Goal: Task Accomplishment & Management: Use online tool/utility

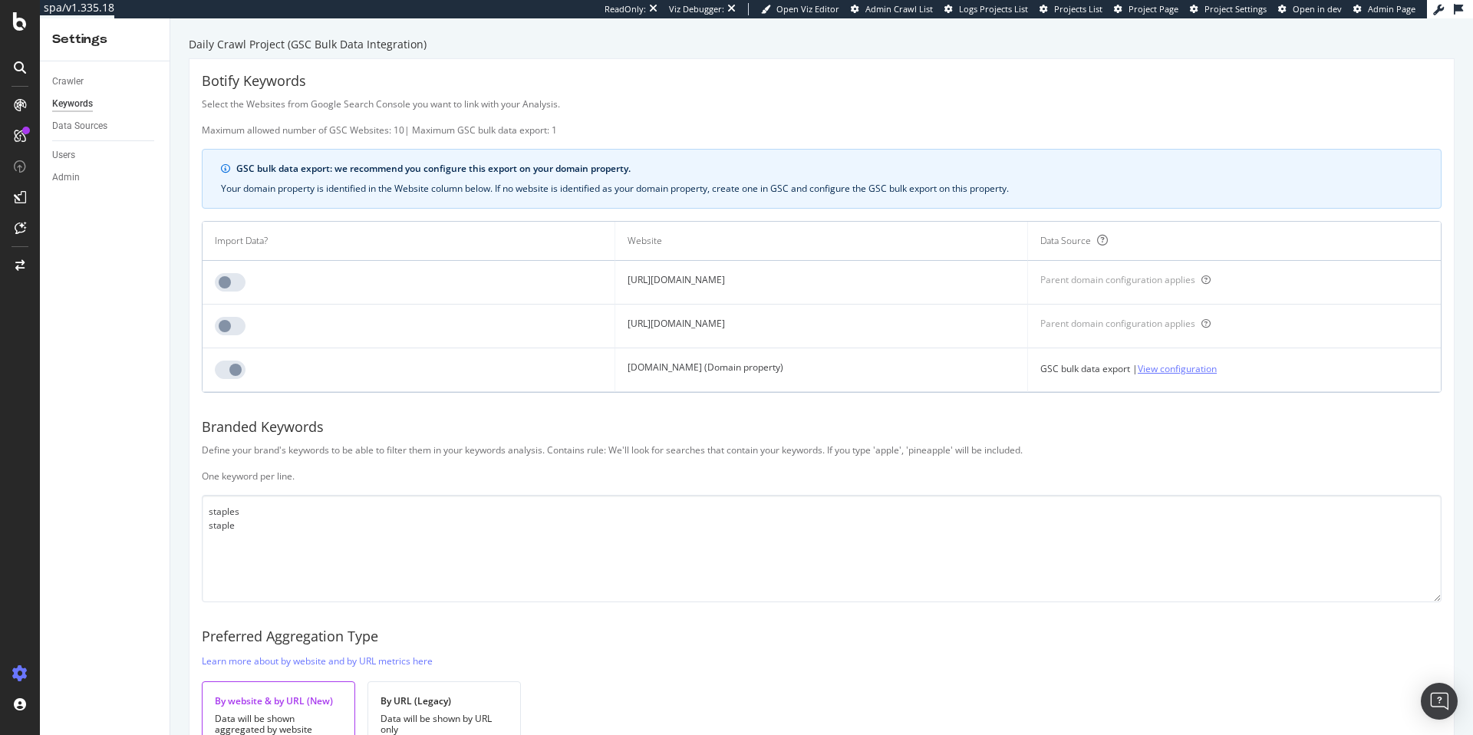
click at [1216, 370] on link "View configuration" at bounding box center [1176, 368] width 79 height 16
click at [1196, 374] on link "Configure GSC bulk data export" at bounding box center [1128, 368] width 134 height 16
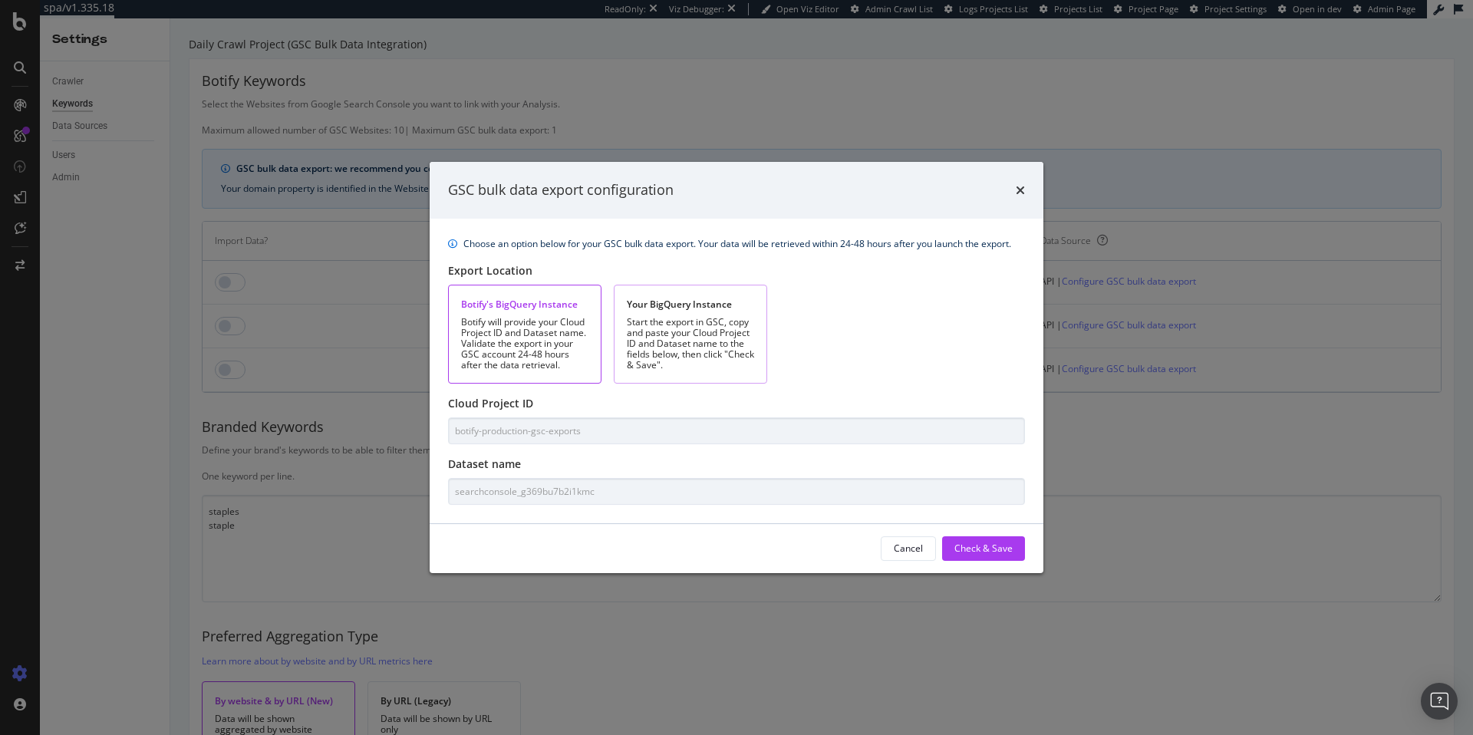
click at [693, 344] on div "Start the export in GSC, copy and paste your Cloud Project ID and Dataset name …" at bounding box center [690, 344] width 127 height 54
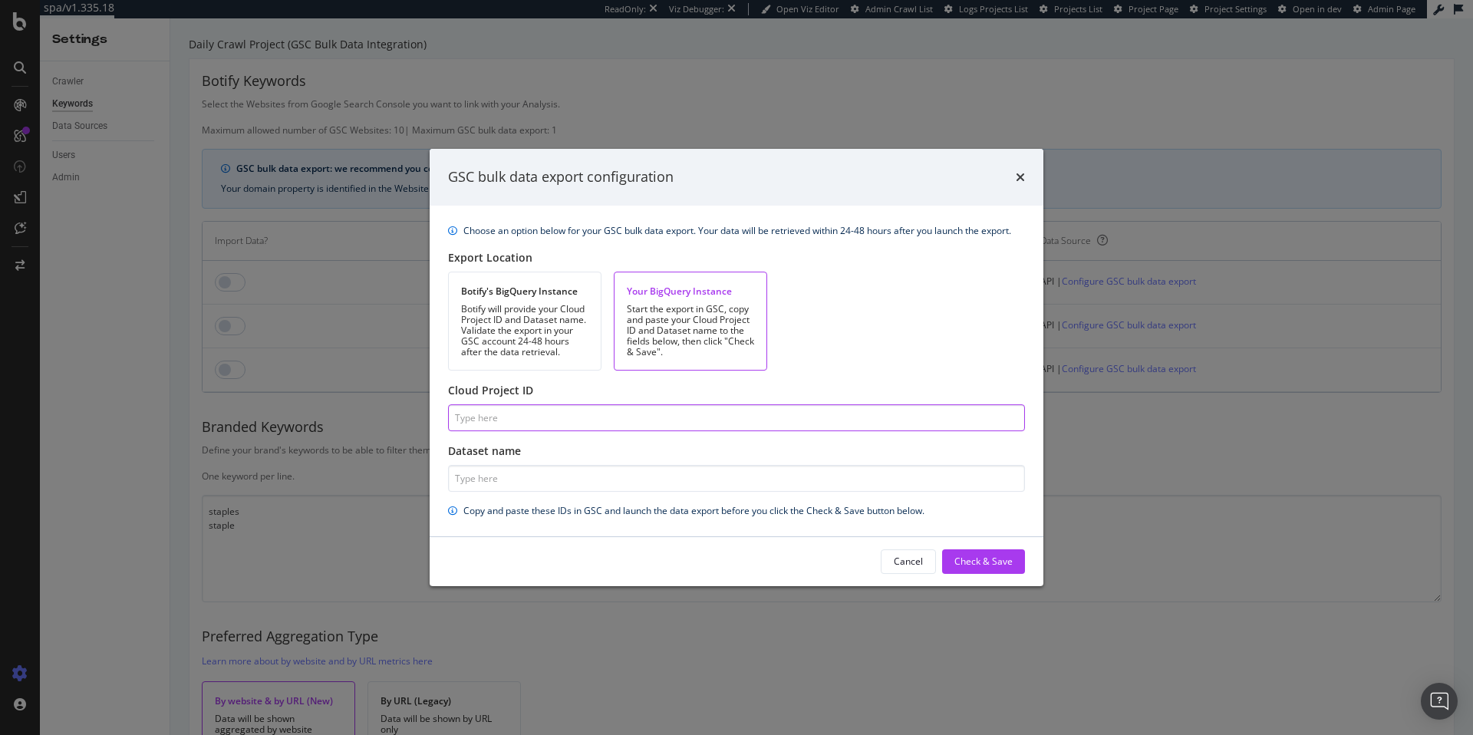
click at [601, 420] on input "Cloud Project ID" at bounding box center [736, 417] width 577 height 27
paste input "prj-spls-p-seoanalytics-000"
type input "prj-spls-p-seoanalytics-000"
click at [601, 482] on input "Dataset name" at bounding box center [736, 478] width 577 height 27
paste input "searchconsole"
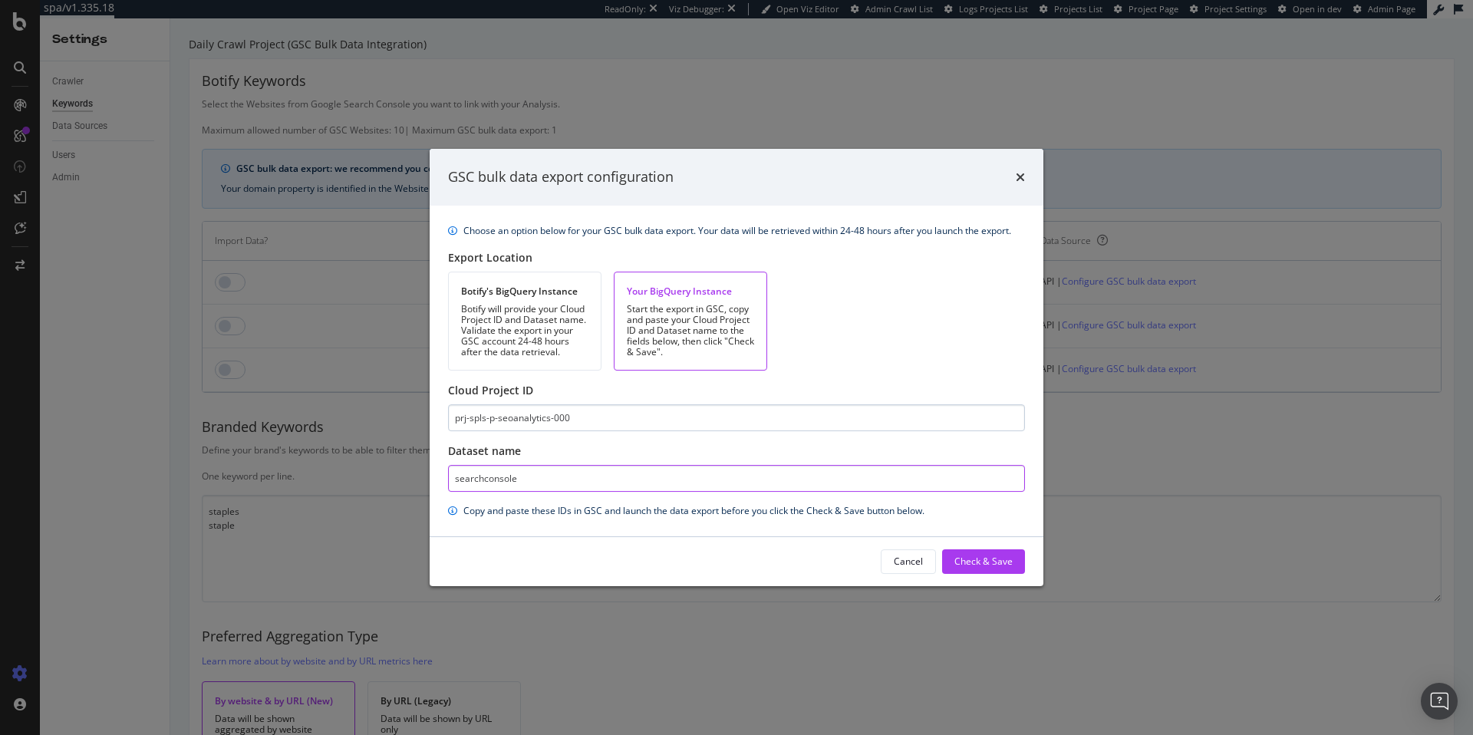
type input "searchconsole"
click at [607, 414] on input "prj-spls-p-seoanalytics-000" at bounding box center [736, 417] width 577 height 27
click at [966, 562] on div "Check & Save" at bounding box center [983, 561] width 58 height 13
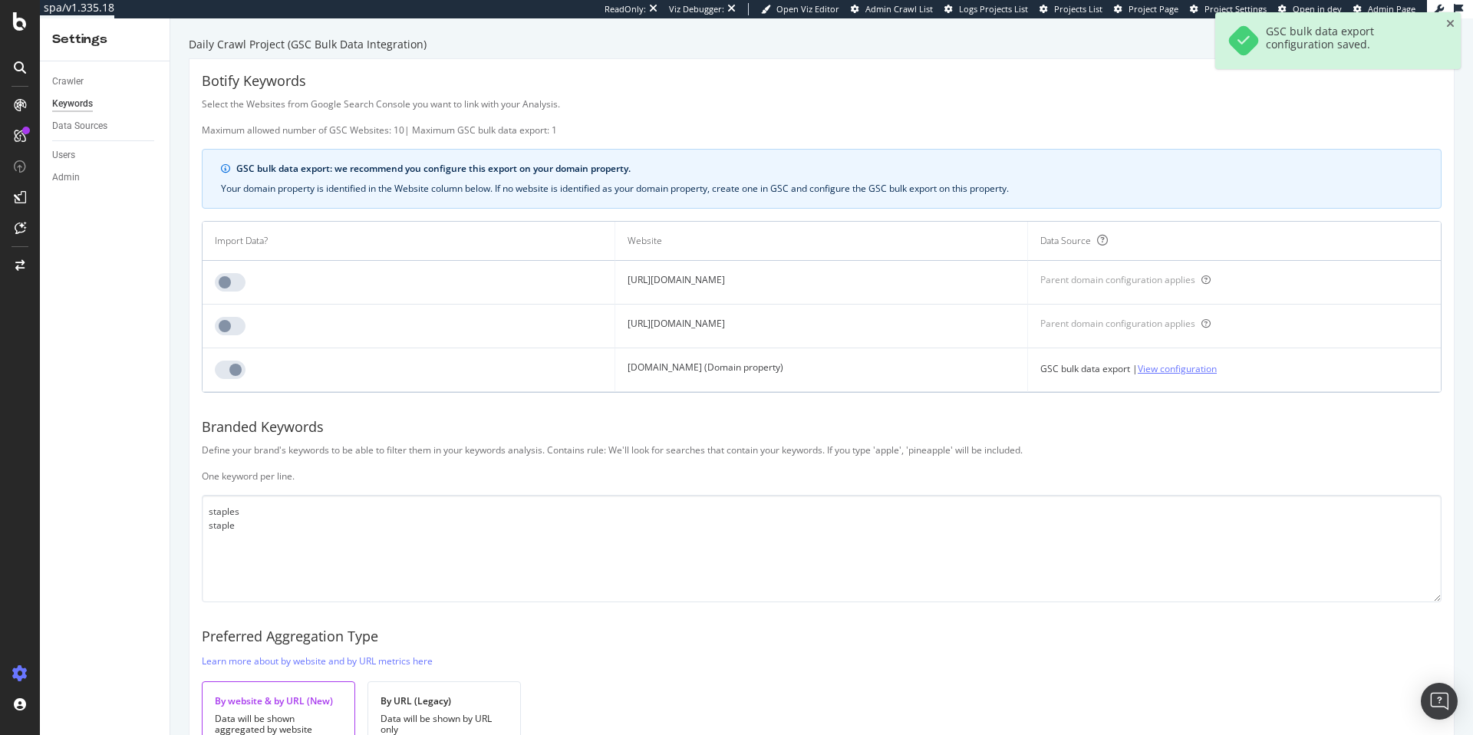
click at [1216, 367] on link "View configuration" at bounding box center [1176, 368] width 79 height 16
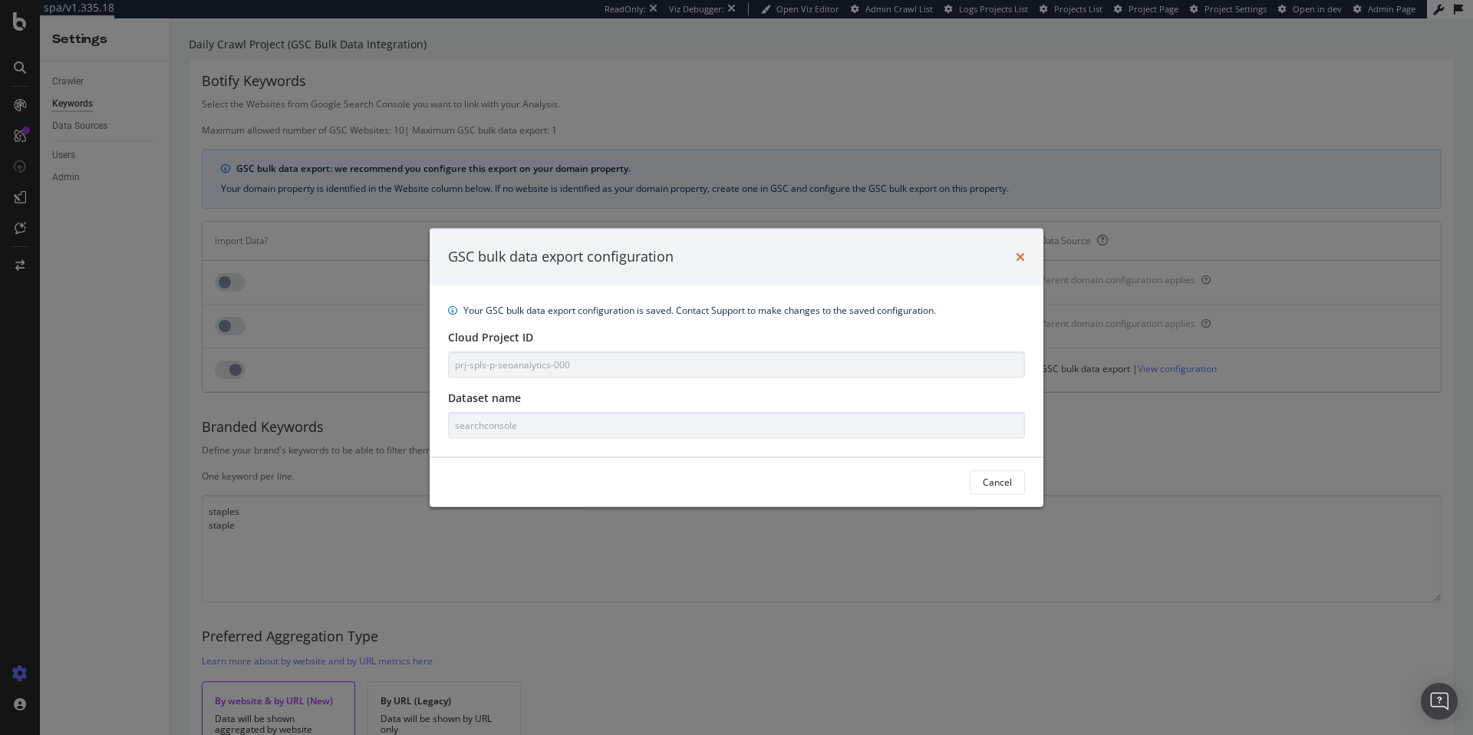
click at [1020, 255] on icon "times" at bounding box center [1019, 256] width 9 height 12
